Goal: Information Seeking & Learning: Learn about a topic

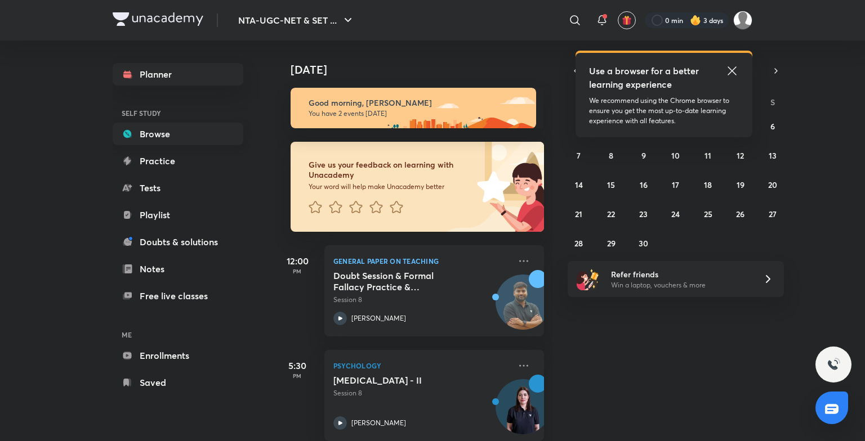
click at [168, 136] on link "Browse" at bounding box center [178, 134] width 131 height 23
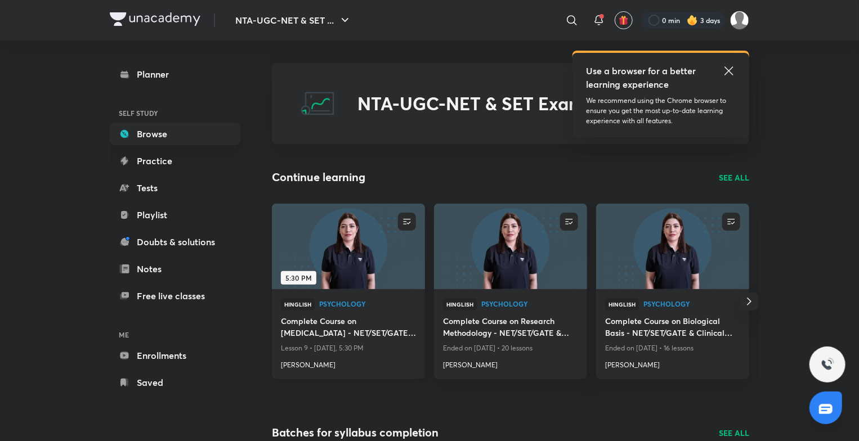
click at [328, 295] on div "Hinglish Psychology Complete Course on [MEDICAL_DATA] - NET/SET/GATE & Clinical…" at bounding box center [348, 334] width 153 height 90
drag, startPoint x: 328, startPoint y: 295, endPoint x: 406, endPoint y: 247, distance: 92.5
click at [406, 247] on img at bounding box center [348, 246] width 156 height 87
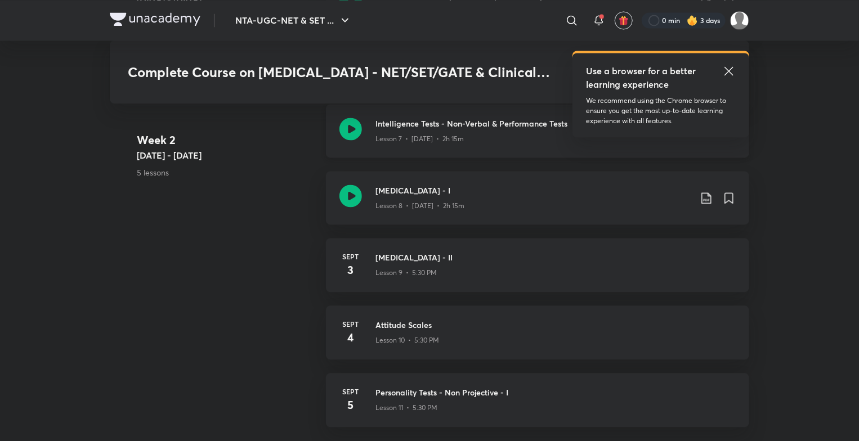
scroll to position [1099, 0]
click at [453, 144] on div "Intelligence Tests - Non-Verbal & Performance Tests Lesson 7 • [DATE] • 2h 15m" at bounding box center [537, 129] width 423 height 53
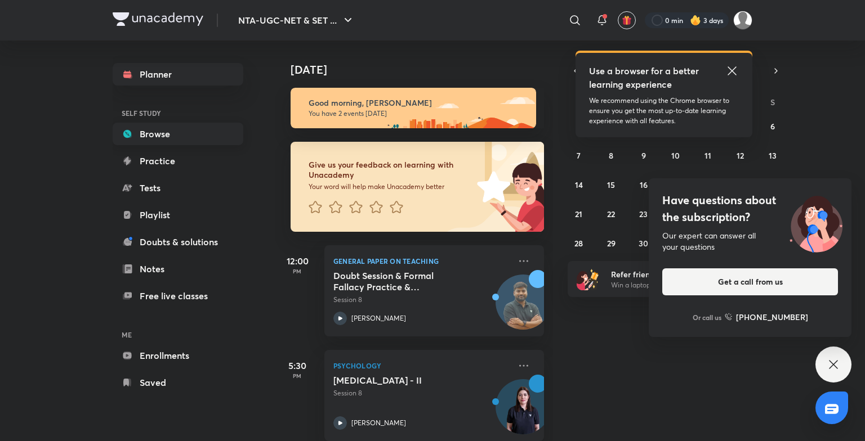
click at [161, 140] on link "Browse" at bounding box center [178, 134] width 131 height 23
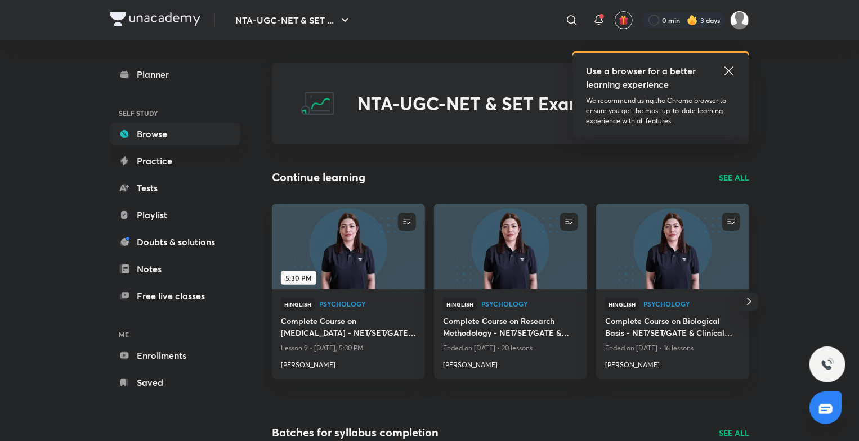
click at [365, 263] on img at bounding box center [348, 246] width 156 height 87
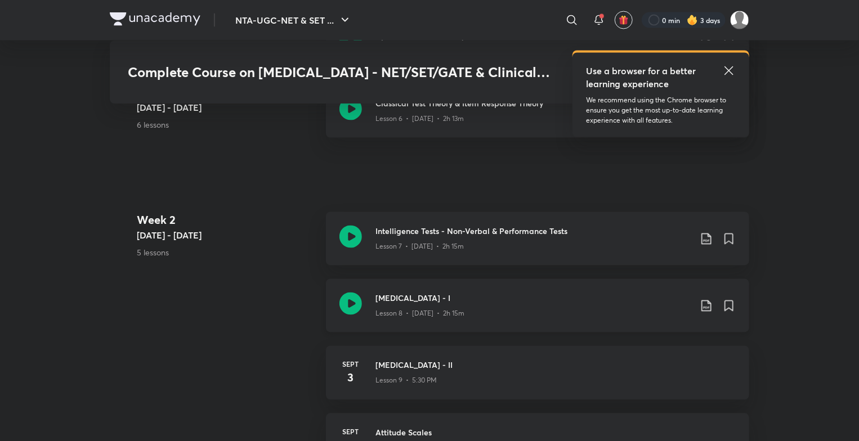
scroll to position [999, 0]
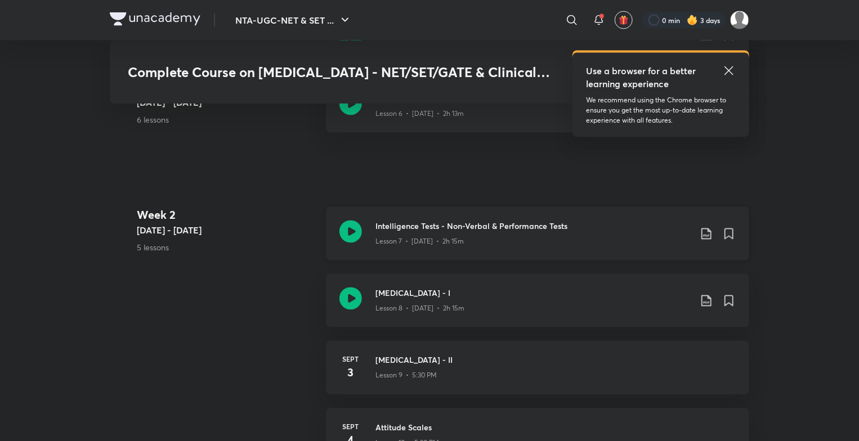
click at [392, 238] on p "Lesson 7 • [DATE] • 2h 15m" at bounding box center [419, 242] width 88 height 10
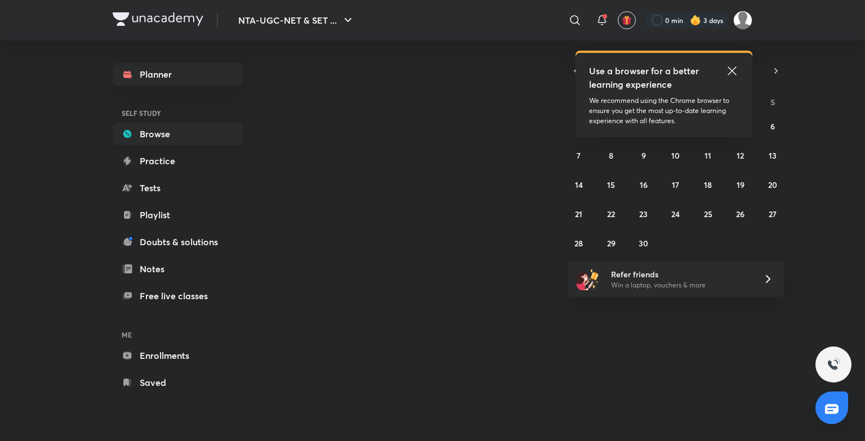
click at [151, 142] on link "Browse" at bounding box center [178, 134] width 131 height 23
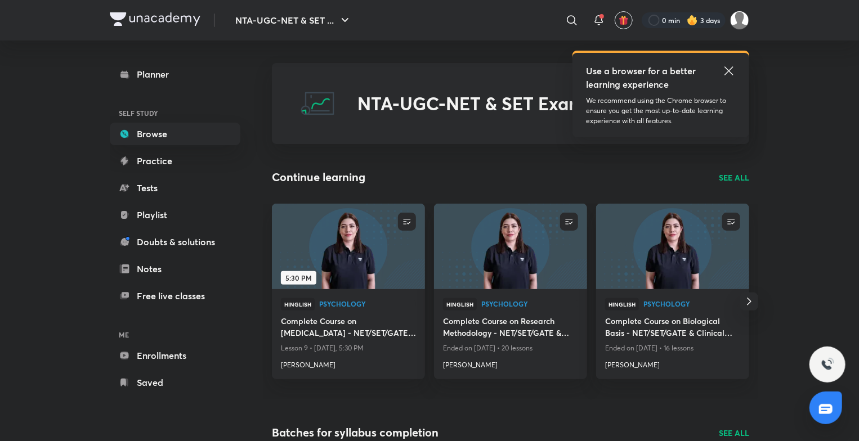
click at [333, 292] on div "Hinglish Psychology Complete Course on [MEDICAL_DATA] - NET/SET/GATE & Clinical…" at bounding box center [348, 334] width 153 height 90
drag, startPoint x: 333, startPoint y: 292, endPoint x: 331, endPoint y: 245, distance: 46.2
click at [331, 245] on img at bounding box center [348, 246] width 156 height 87
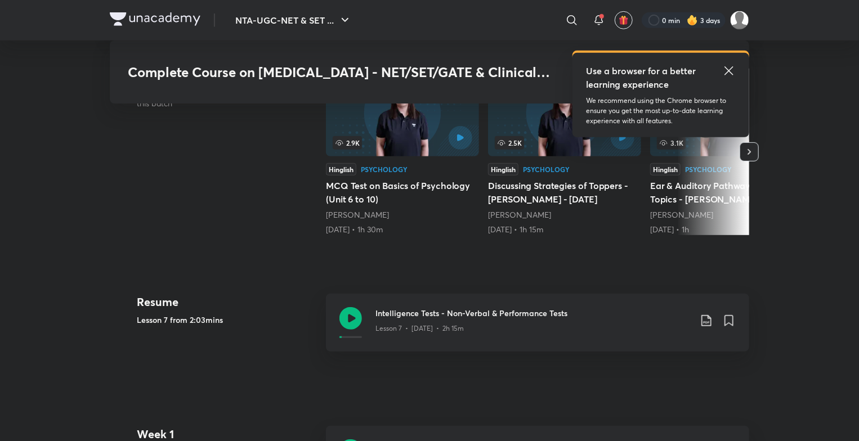
scroll to position [317, 0]
click at [397, 328] on p "Lesson 7 • [DATE] • 2h 15m" at bounding box center [419, 329] width 88 height 10
